Goal: Information Seeking & Learning: Learn about a topic

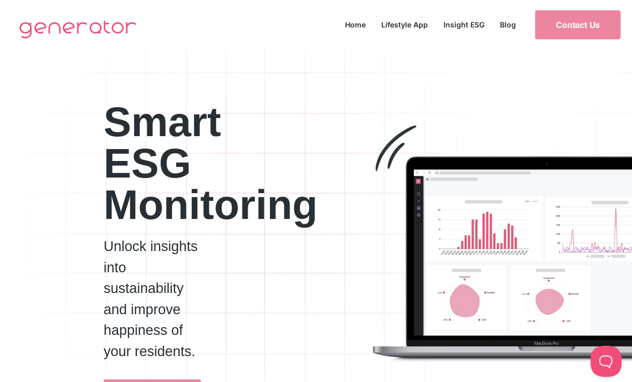
click at [469, 22] on link "Insight ESG" at bounding box center [464, 25] width 56 height 14
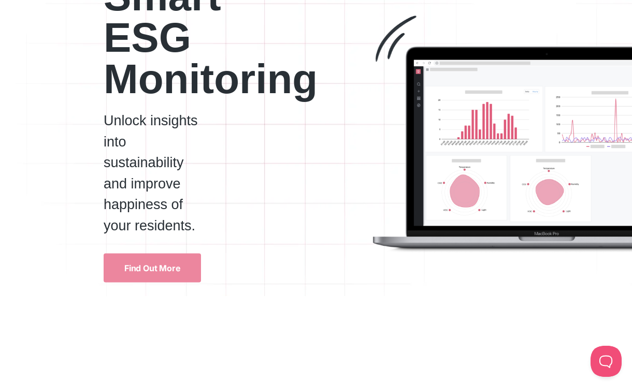
click at [136, 180] on p "Unlock insights into sustainability and improve happiness of your residents." at bounding box center [152, 173] width 97 height 126
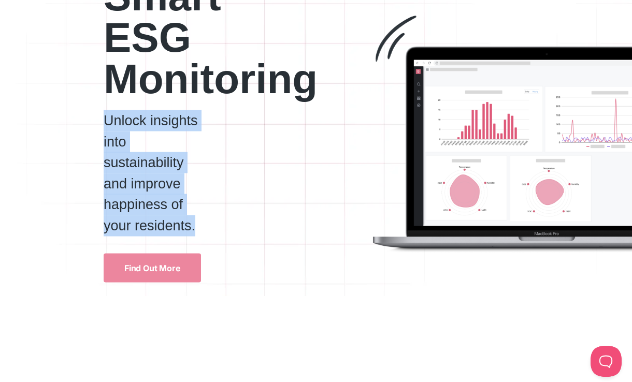
drag, startPoint x: 197, startPoint y: 225, endPoint x: 103, endPoint y: 118, distance: 142.4
click at [103, 118] on div "Smart ESG Monitoring Unlock insights into sustainability and improve happiness …" at bounding box center [126, 124] width 253 height 318
click at [123, 181] on p "Unlock insights into sustainability and improve happiness of your residents." at bounding box center [152, 173] width 97 height 126
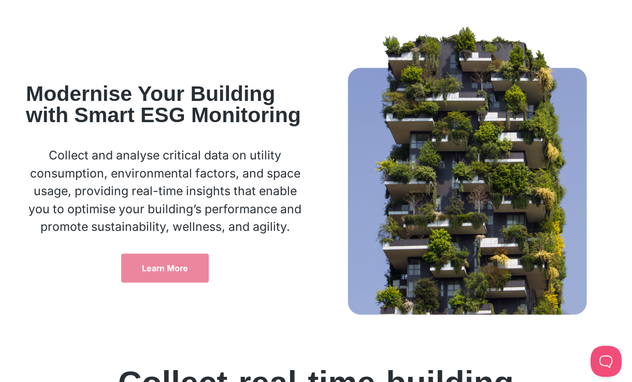
scroll to position [484, 0]
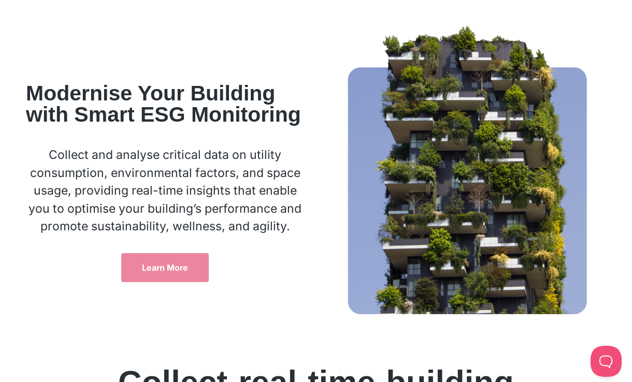
click at [210, 155] on p "Collect and analyse critical data on utility consumption, environmental factors…" at bounding box center [165, 191] width 279 height 90
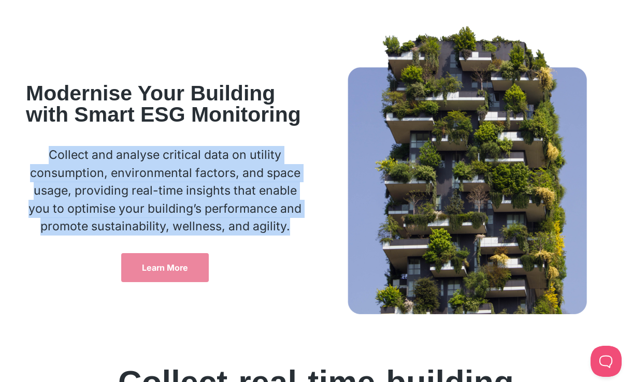
drag, startPoint x: 256, startPoint y: 232, endPoint x: 53, endPoint y: 149, distance: 219.4
click at [53, 149] on p "Collect and analyse critical data on utility consumption, environmental factors…" at bounding box center [165, 191] width 279 height 90
copy p "Collect and analyse critical data on utility consumption, environmental factors…"
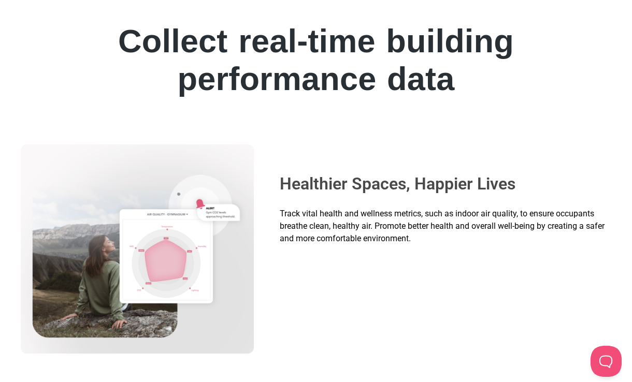
scroll to position [820, 0]
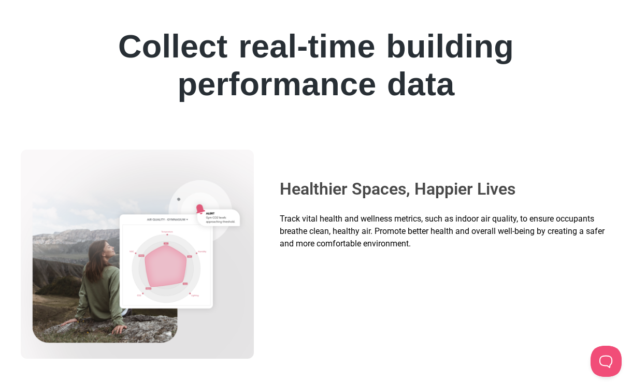
click at [412, 235] on span "Track vital health and wellness metrics, such as indoor air quality, to ensure …" at bounding box center [442, 231] width 325 height 35
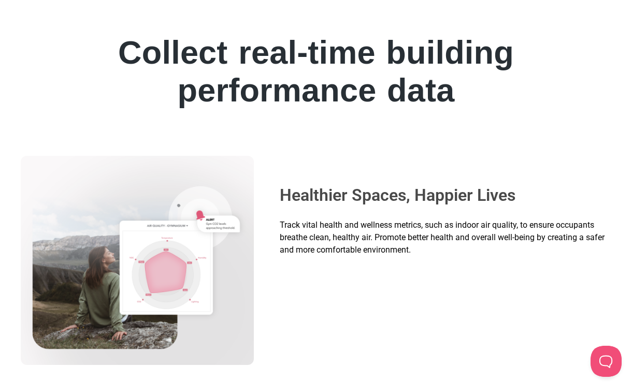
scroll to position [801, 0]
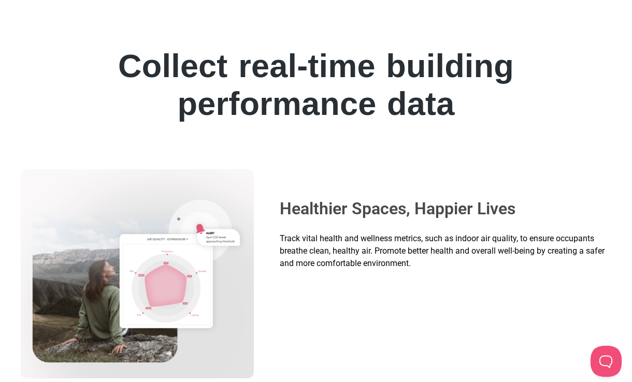
click at [489, 253] on span "Track vital health and wellness metrics, such as indoor air quality, to ensure …" at bounding box center [442, 251] width 325 height 35
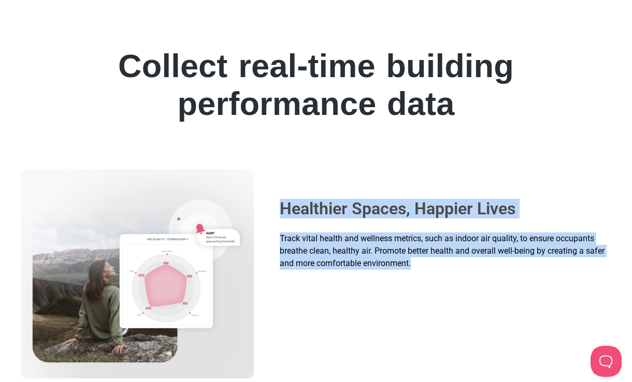
drag, startPoint x: 444, startPoint y: 263, endPoint x: 278, endPoint y: 208, distance: 174.0
click at [278, 208] on div "Healthier Spaces, Happier Lives Track vital health and wellness metrics, such a…" at bounding box center [443, 273] width 337 height 209
copy div "Healthier Spaces, Happier Lives Track vital health and wellness metrics, such a…"
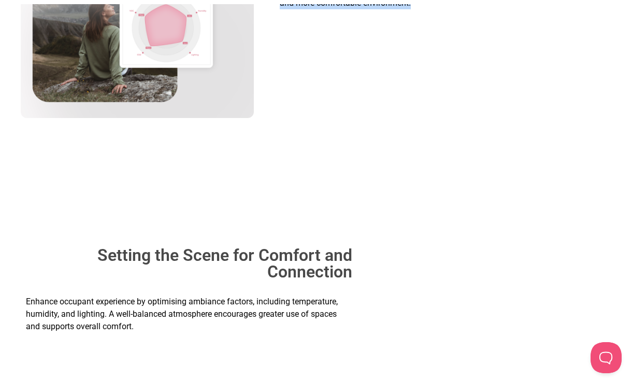
scroll to position [1213, 0]
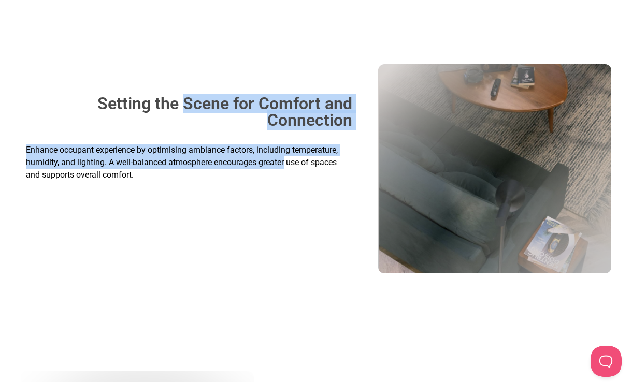
drag, startPoint x: 285, startPoint y: 167, endPoint x: 174, endPoint y: 105, distance: 127.4
click at [174, 105] on div "Setting the Scene for Comfort and Connection Enhance occupant experience by opt…" at bounding box center [189, 168] width 337 height 209
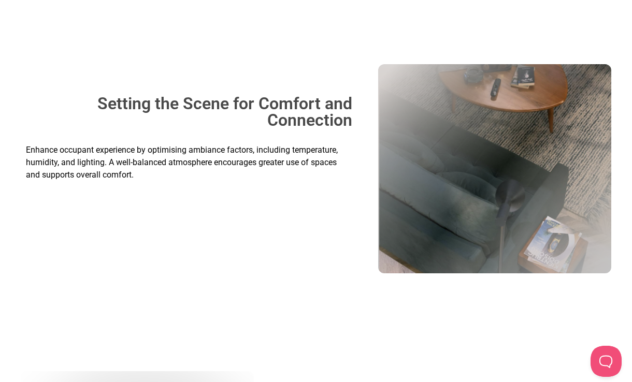
click at [92, 104] on h2 "Setting the Scene for Comfort and Connection" at bounding box center [189, 111] width 326 height 33
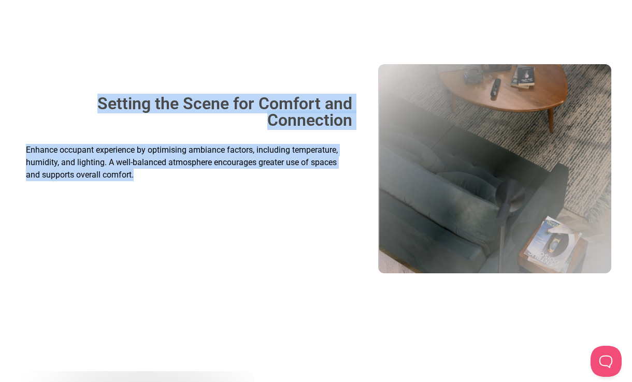
drag, startPoint x: 85, startPoint y: 101, endPoint x: 149, endPoint y: 182, distance: 103.3
click at [149, 182] on div "Setting the Scene for Comfort and Connection Enhance occupant experience by opt…" at bounding box center [189, 168] width 337 height 209
copy div "Setting the Scene for Comfort and Connection Enhance occupant experience by opt…"
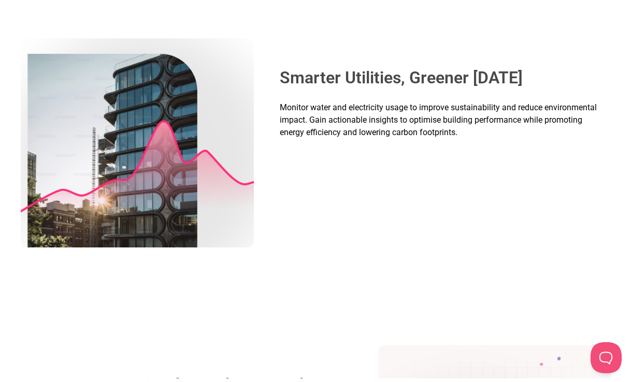
scroll to position [1515, 0]
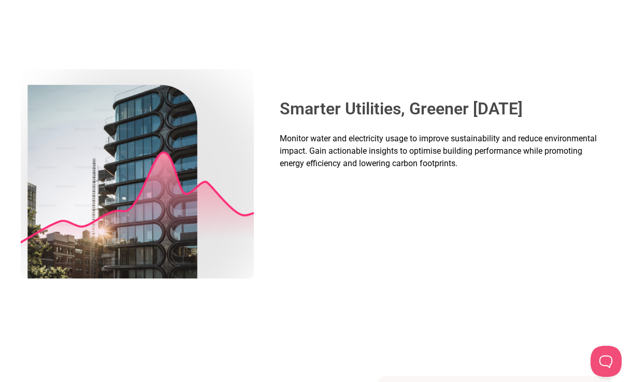
click at [420, 149] on span "Monitor water and electricity usage to improve sustainability and reduce enviro…" at bounding box center [438, 151] width 317 height 35
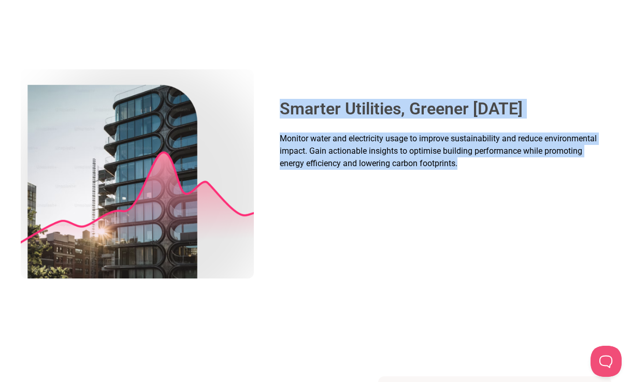
drag, startPoint x: 464, startPoint y: 162, endPoint x: 280, endPoint y: 108, distance: 191.5
click at [280, 108] on div "Smarter Utilities, Greener Tomorrow Monitor water and electricity usage to impr…" at bounding box center [443, 173] width 337 height 209
copy div "Smarter Utilities, Greener Tomorrow Monitor water and electricity usage to impr…"
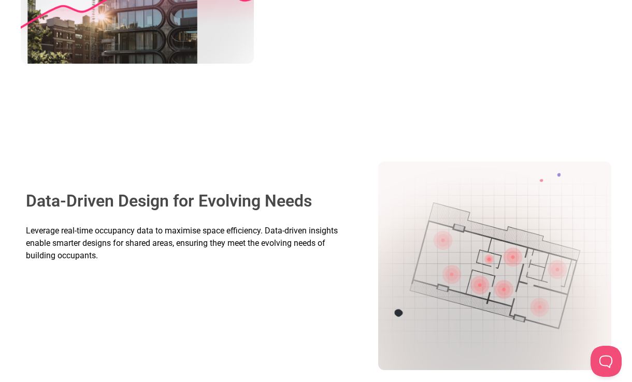
scroll to position [1825, 0]
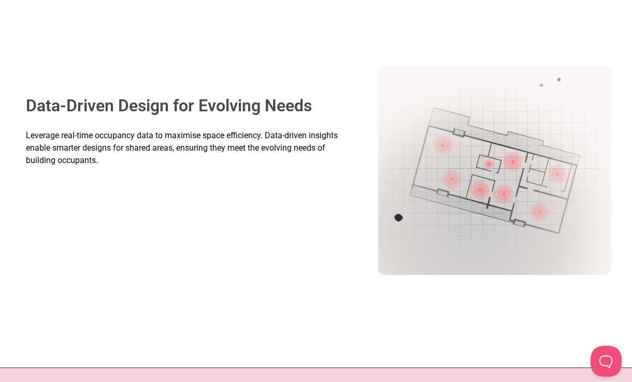
drag, startPoint x: 124, startPoint y: 147, endPoint x: 115, endPoint y: 155, distance: 12.9
click at [124, 147] on span "Leverage real-time occupancy data to maximise space efficiency. Data-driven ins…" at bounding box center [182, 148] width 312 height 35
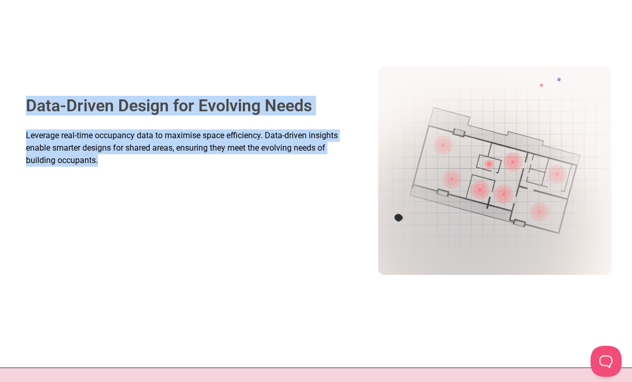
drag, startPoint x: 99, startPoint y: 161, endPoint x: 23, endPoint y: 109, distance: 92.1
click at [23, 109] on div "Data-Driven Design for Evolving Needs Leverage real-time occupancy data to maxi…" at bounding box center [189, 170] width 337 height 209
copy div "Data-Driven Design for Evolving Needs Leverage real-time occupancy data to maxi…"
click at [149, 162] on p "Leverage real-time occupancy data to maximise space efficiency. Data-driven ins…" at bounding box center [189, 148] width 326 height 37
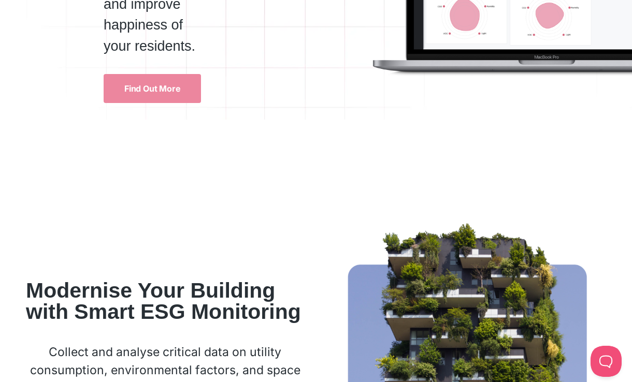
scroll to position [0, 0]
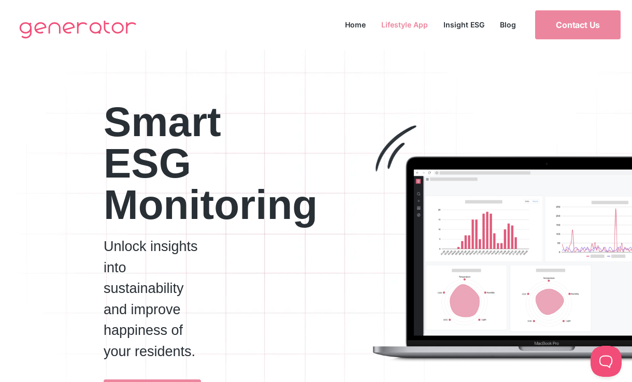
click at [406, 23] on link "Lifestyle App" at bounding box center [405, 25] width 62 height 14
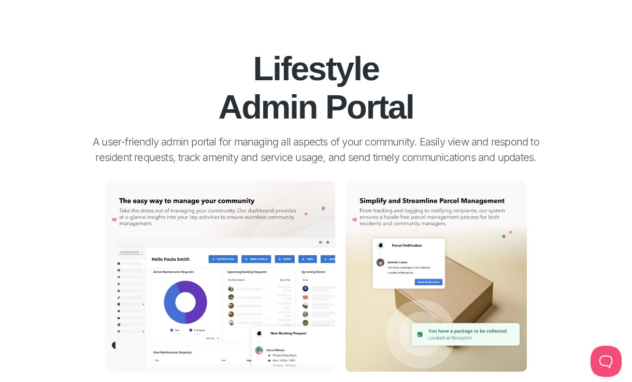
scroll to position [951, 0]
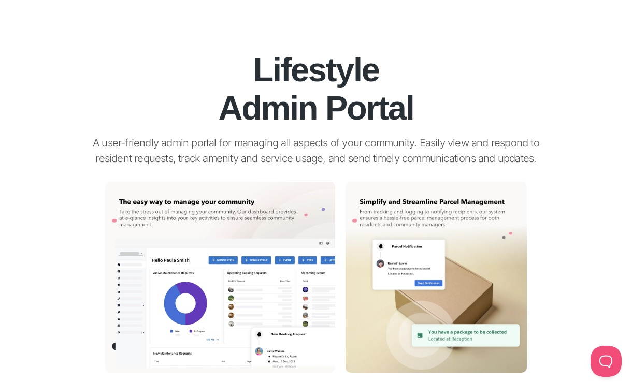
click at [377, 139] on p "A user-friendly admin portal for managing all aspects of your community. Easily…" at bounding box center [316, 150] width 477 height 31
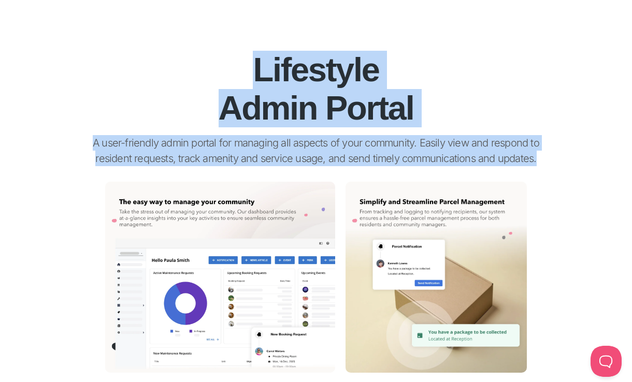
drag, startPoint x: 525, startPoint y: 158, endPoint x: 245, endPoint y: 66, distance: 294.9
click at [245, 66] on div "Lifestyle Admin Portal A user-friendly admin portal for managing all aspects of…" at bounding box center [316, 94] width 591 height 155
copy div "Lifestyle Admin Portal A user-friendly admin portal for managing all aspects of…"
click at [339, 159] on p "A user-friendly admin portal for managing all aspects of your community. Easily…" at bounding box center [316, 150] width 477 height 31
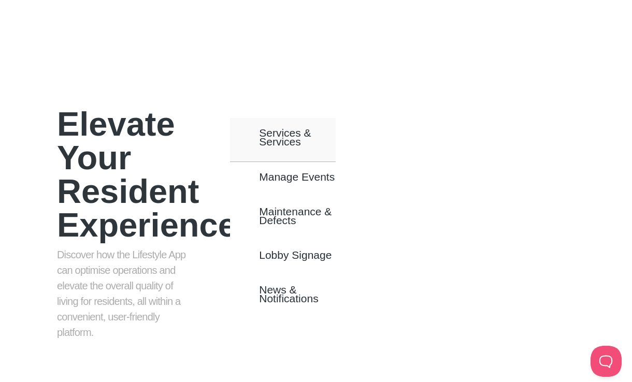
scroll to position [552, 0]
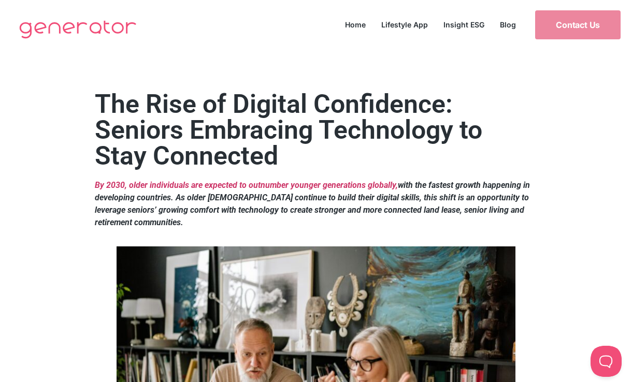
click at [83, 31] on img at bounding box center [78, 28] width 128 height 41
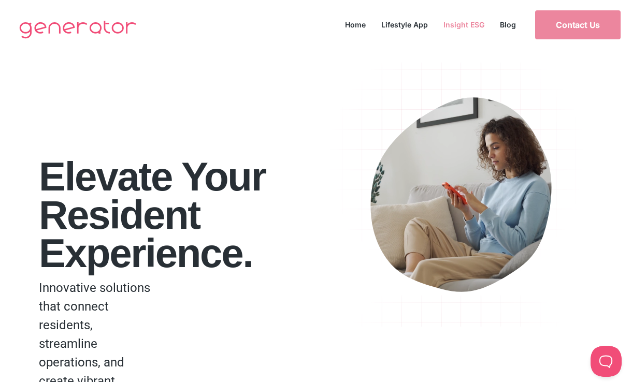
click at [466, 25] on link "Insight ESG" at bounding box center [464, 25] width 56 height 14
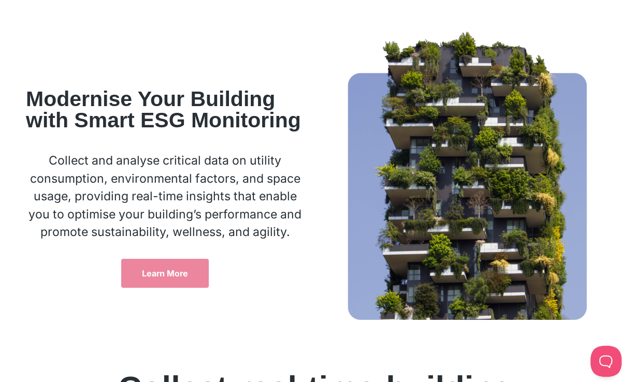
scroll to position [443, 0]
